Goal: Task Accomplishment & Management: Complete application form

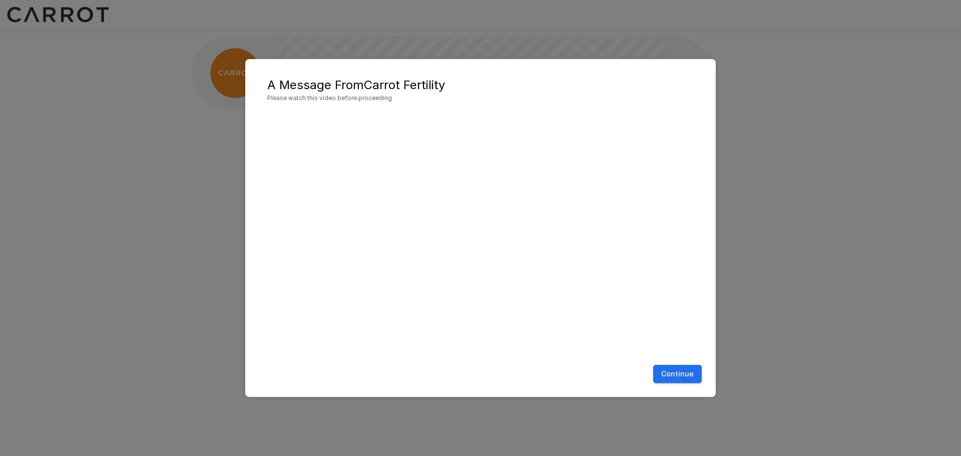
click at [686, 373] on button "Continue" at bounding box center [677, 374] width 49 height 19
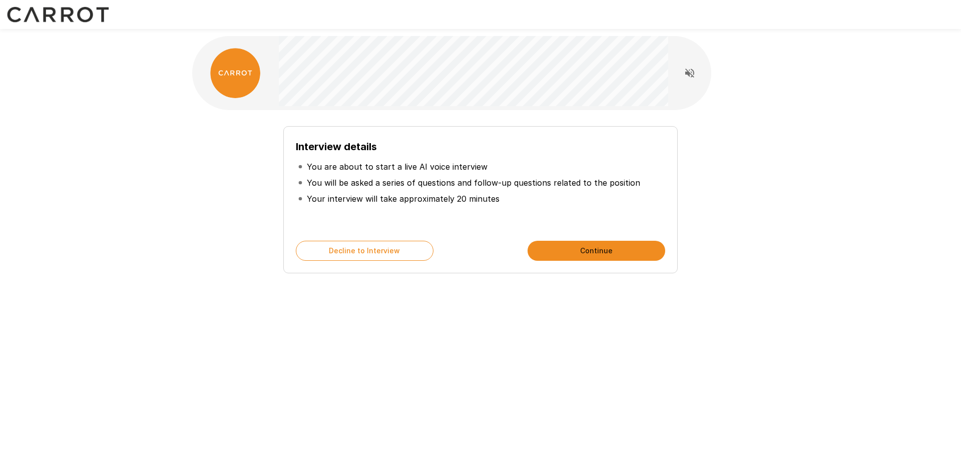
click at [610, 250] on button "Continue" at bounding box center [596, 251] width 138 height 20
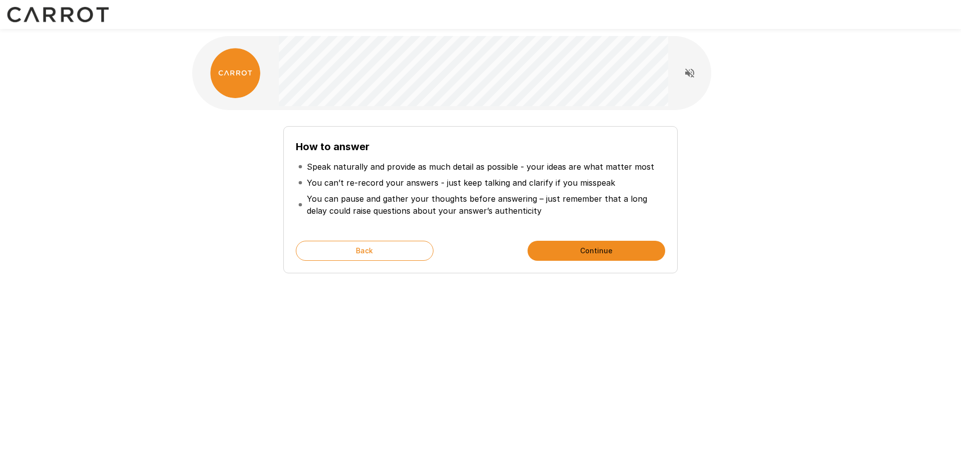
click at [692, 77] on icon "Read questions aloud" at bounding box center [689, 73] width 9 height 9
click at [502, 392] on div "How to answer Speak naturally and provide as much detail as possible - your ide…" at bounding box center [480, 228] width 961 height 456
click at [468, 368] on div "How to answer Speak naturally and provide as much detail as possible - your ide…" at bounding box center [480, 228] width 961 height 456
click at [573, 252] on button "Continue" at bounding box center [596, 251] width 138 height 20
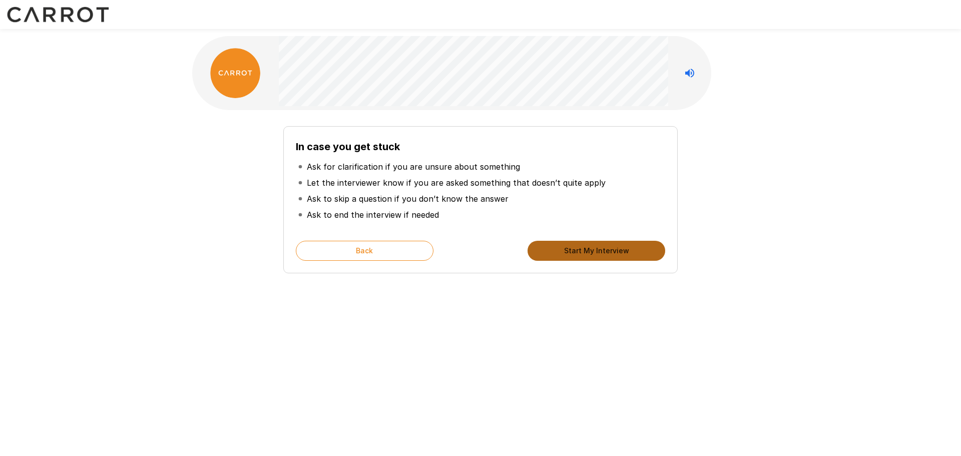
click at [573, 252] on button "Start My Interview" at bounding box center [596, 251] width 138 height 20
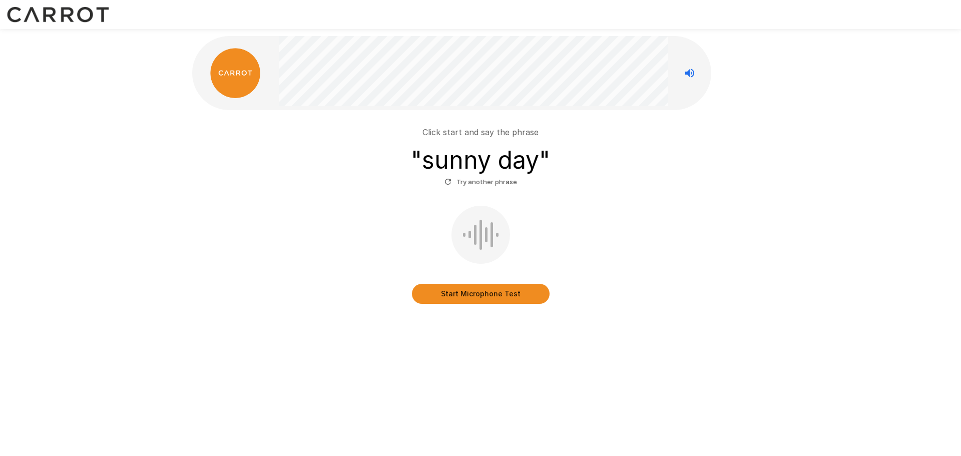
click at [516, 294] on button "Start Microphone Test" at bounding box center [481, 294] width 138 height 20
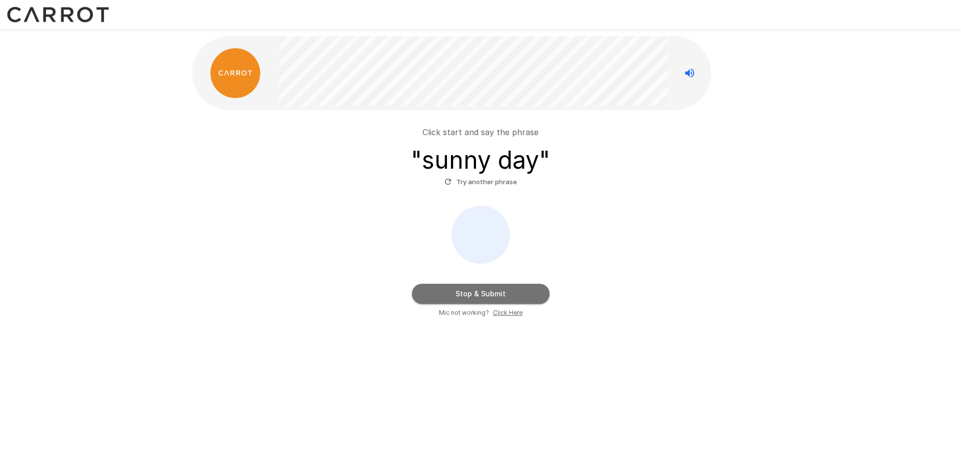
click at [471, 291] on button "Stop & Submit" at bounding box center [481, 294] width 138 height 20
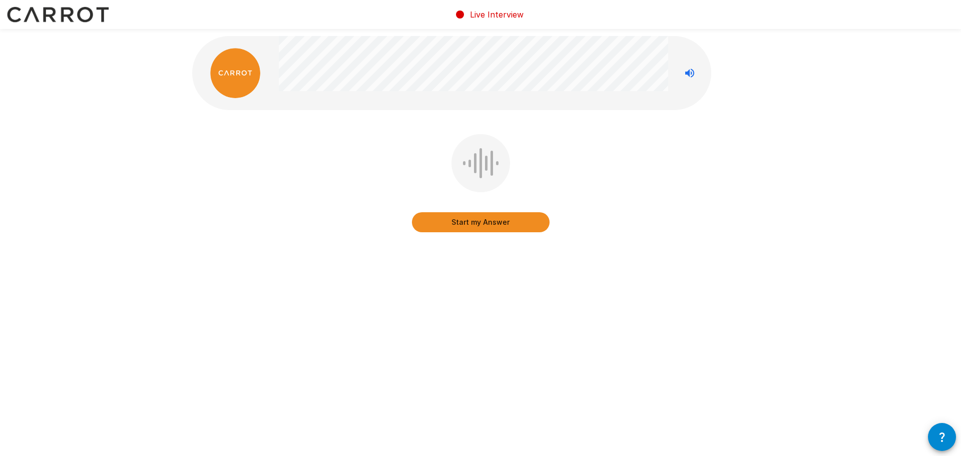
click at [485, 227] on button "Start my Answer" at bounding box center [481, 222] width 138 height 20
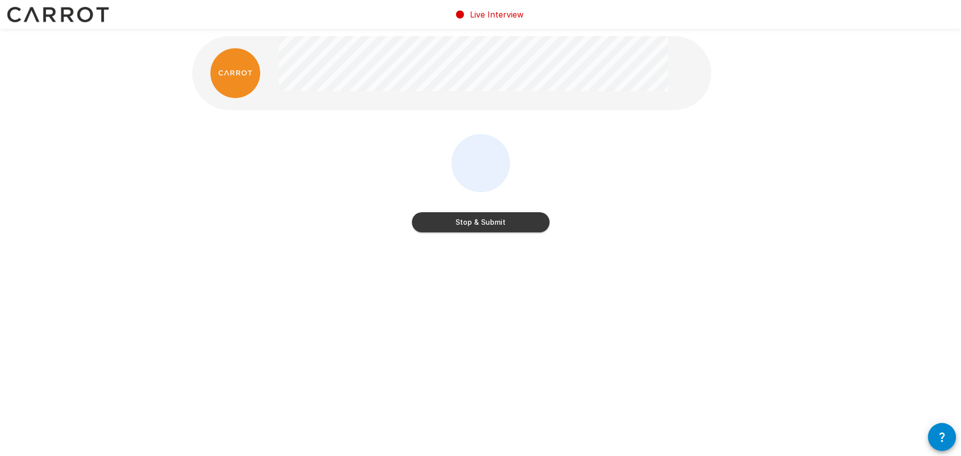
click at [502, 222] on button "Stop & Submit" at bounding box center [481, 222] width 138 height 20
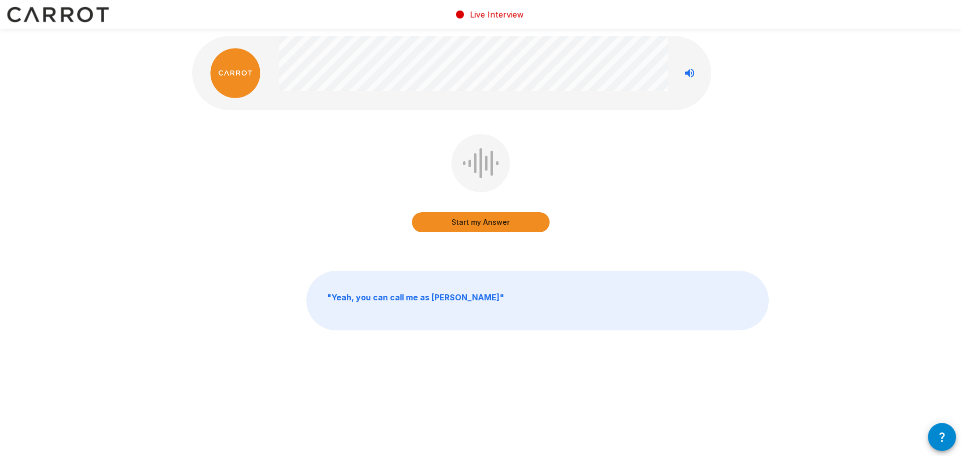
click at [468, 225] on button "Start my Answer" at bounding box center [481, 222] width 138 height 20
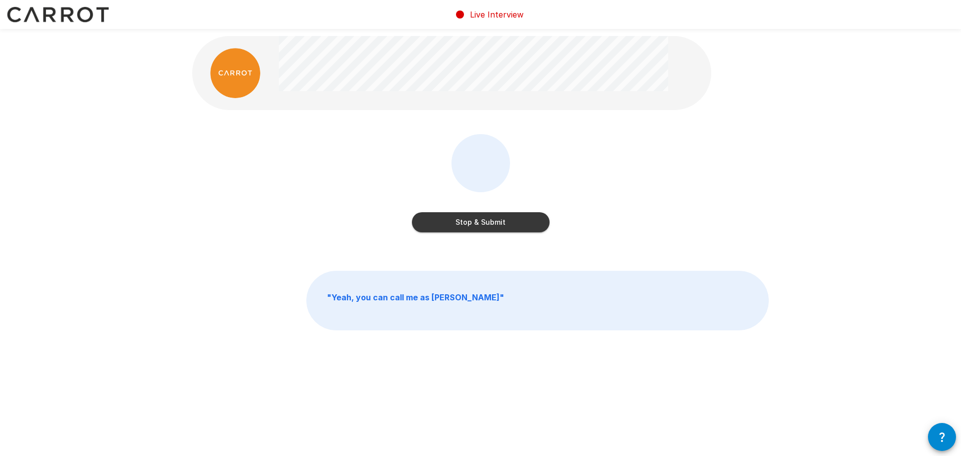
click at [451, 225] on button "Stop & Submit" at bounding box center [481, 222] width 138 height 20
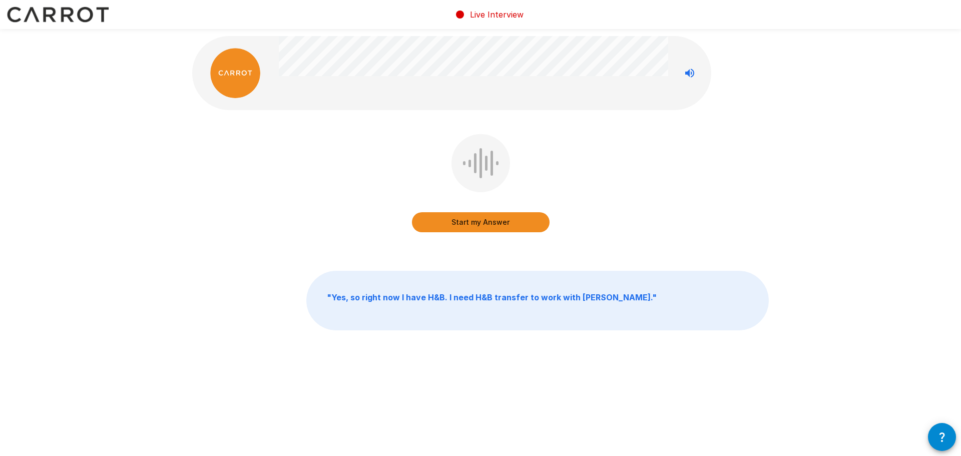
click at [494, 224] on button "Start my Answer" at bounding box center [481, 222] width 138 height 20
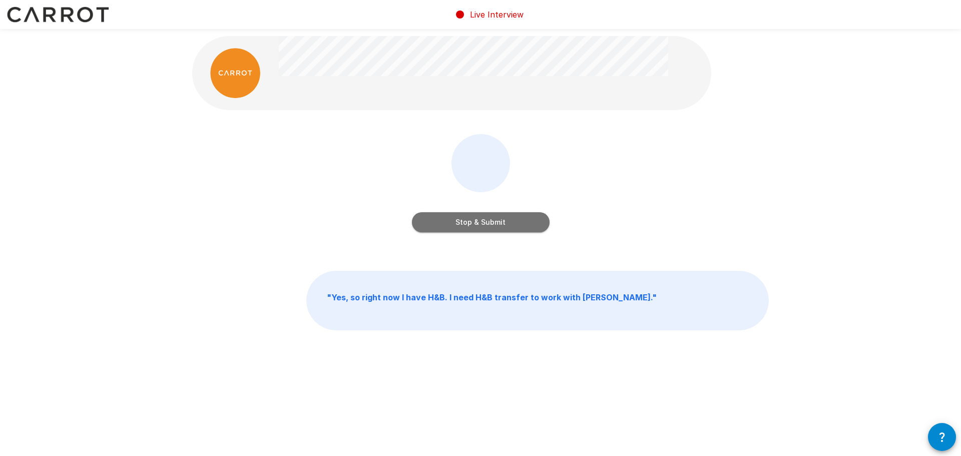
click at [467, 226] on button "Stop & Submit" at bounding box center [481, 222] width 138 height 20
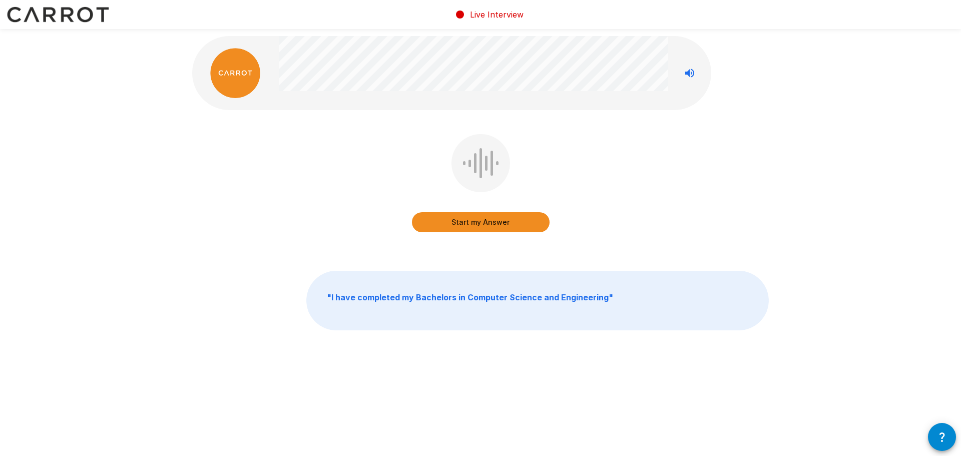
click at [473, 217] on button "Start my Answer" at bounding box center [481, 222] width 138 height 20
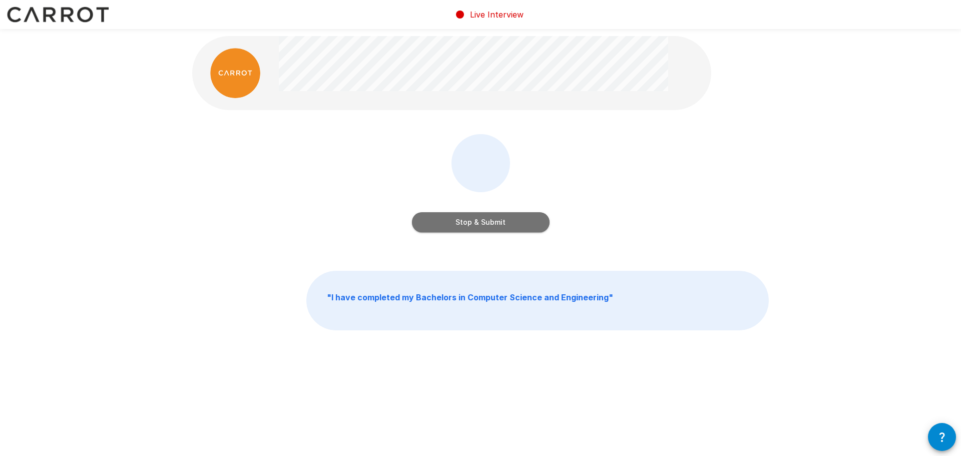
click at [495, 225] on button "Stop & Submit" at bounding box center [481, 222] width 138 height 20
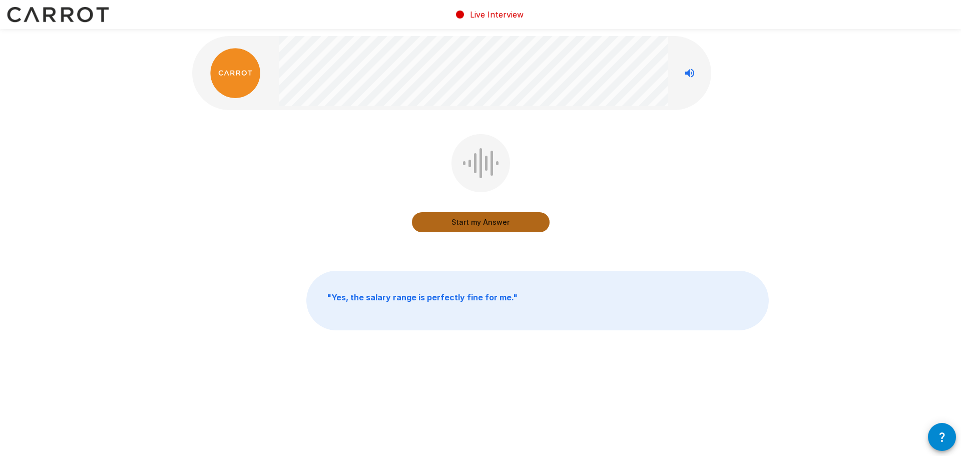
click at [469, 224] on button "Start my Answer" at bounding box center [481, 222] width 138 height 20
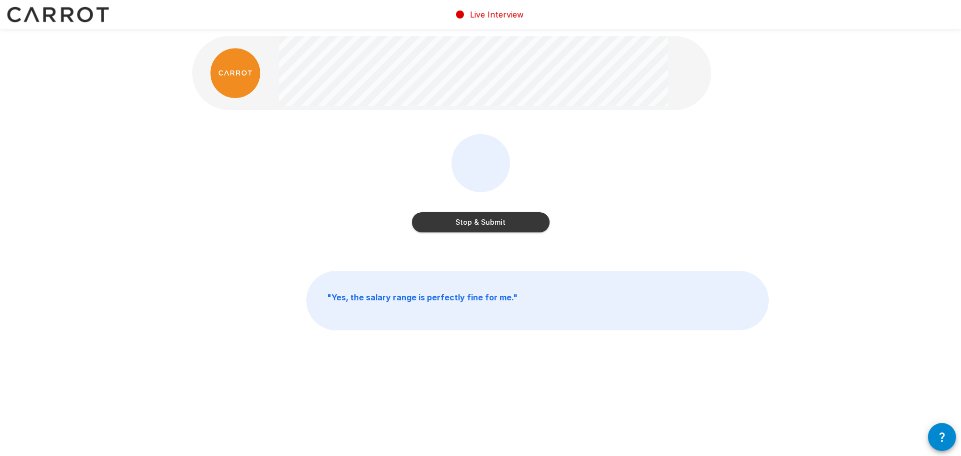
click at [507, 216] on button "Stop & Submit" at bounding box center [481, 222] width 138 height 20
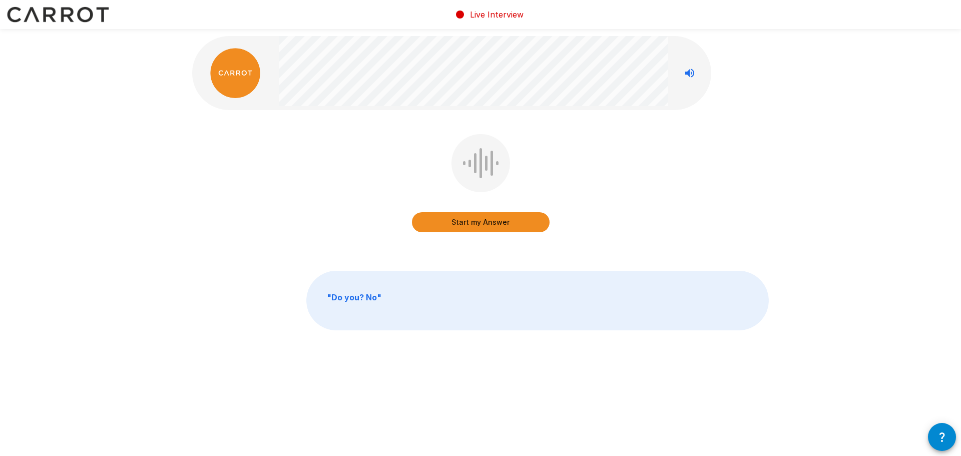
click at [507, 224] on button "Start my Answer" at bounding box center [481, 222] width 138 height 20
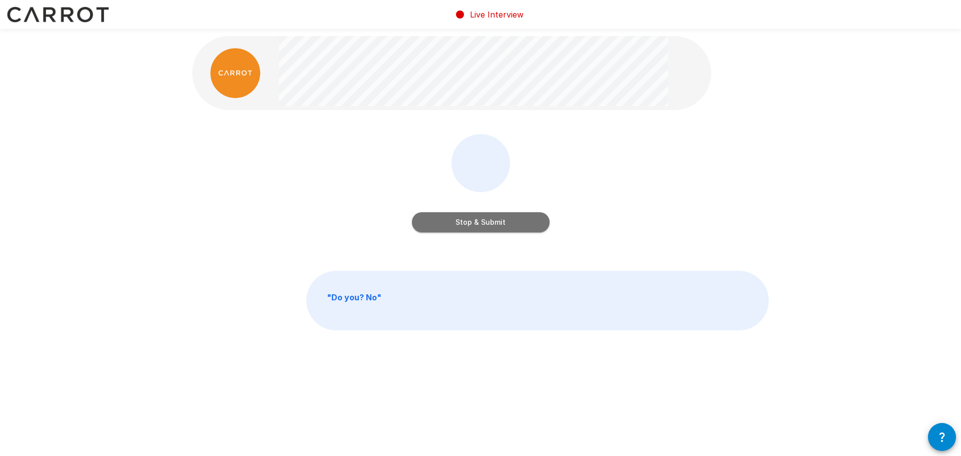
click at [476, 222] on button "Stop & Submit" at bounding box center [481, 222] width 138 height 20
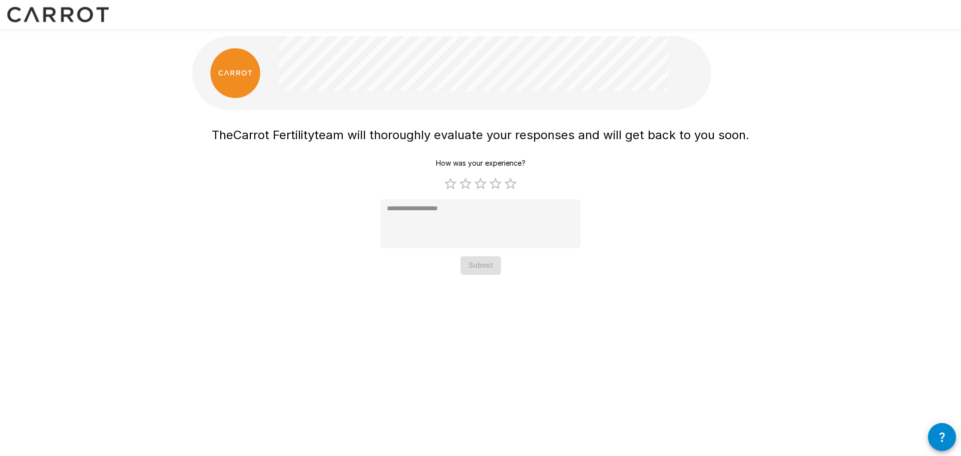
type textarea "*"
click at [251, 142] on h1 "The Carrot Fertility team will thoroughly evaluate your responses and will get …" at bounding box center [480, 135] width 537 height 18
